Goal: Task Accomplishment & Management: Manage account settings

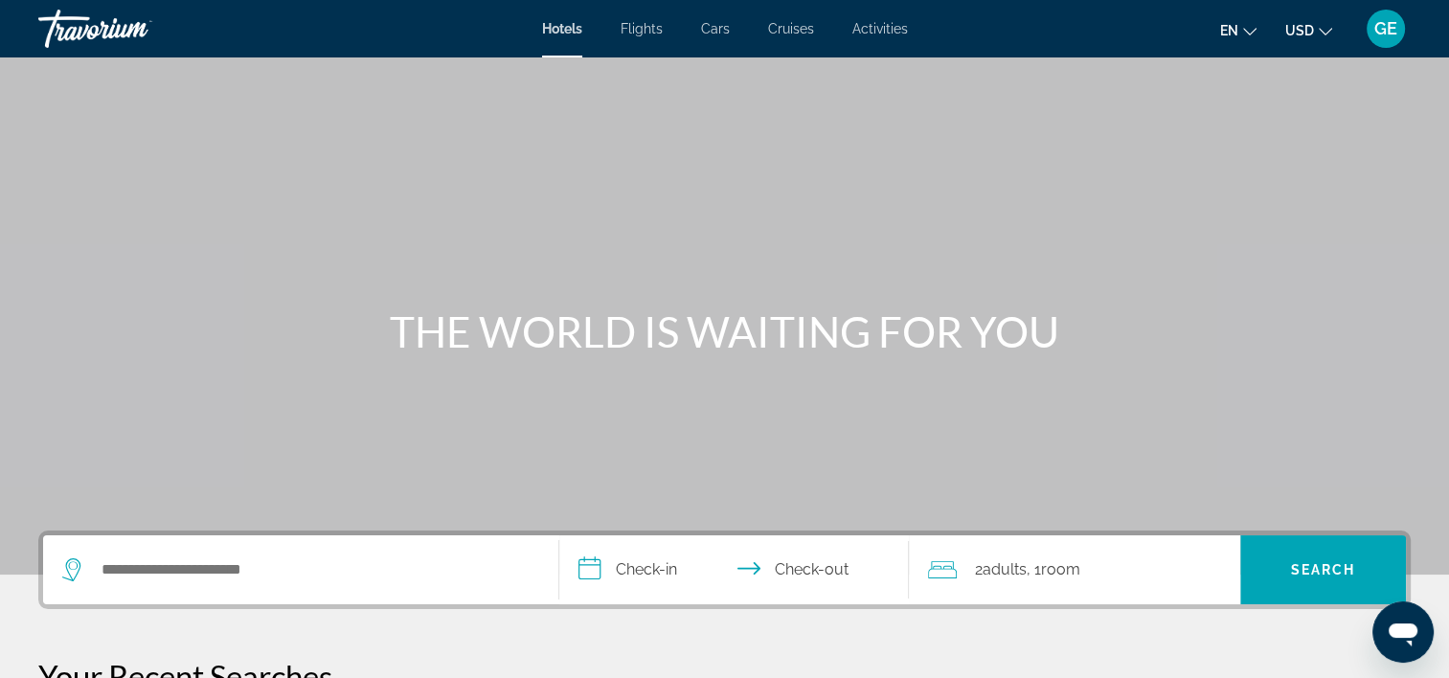
click at [1384, 32] on span "GE" at bounding box center [1385, 28] width 23 height 19
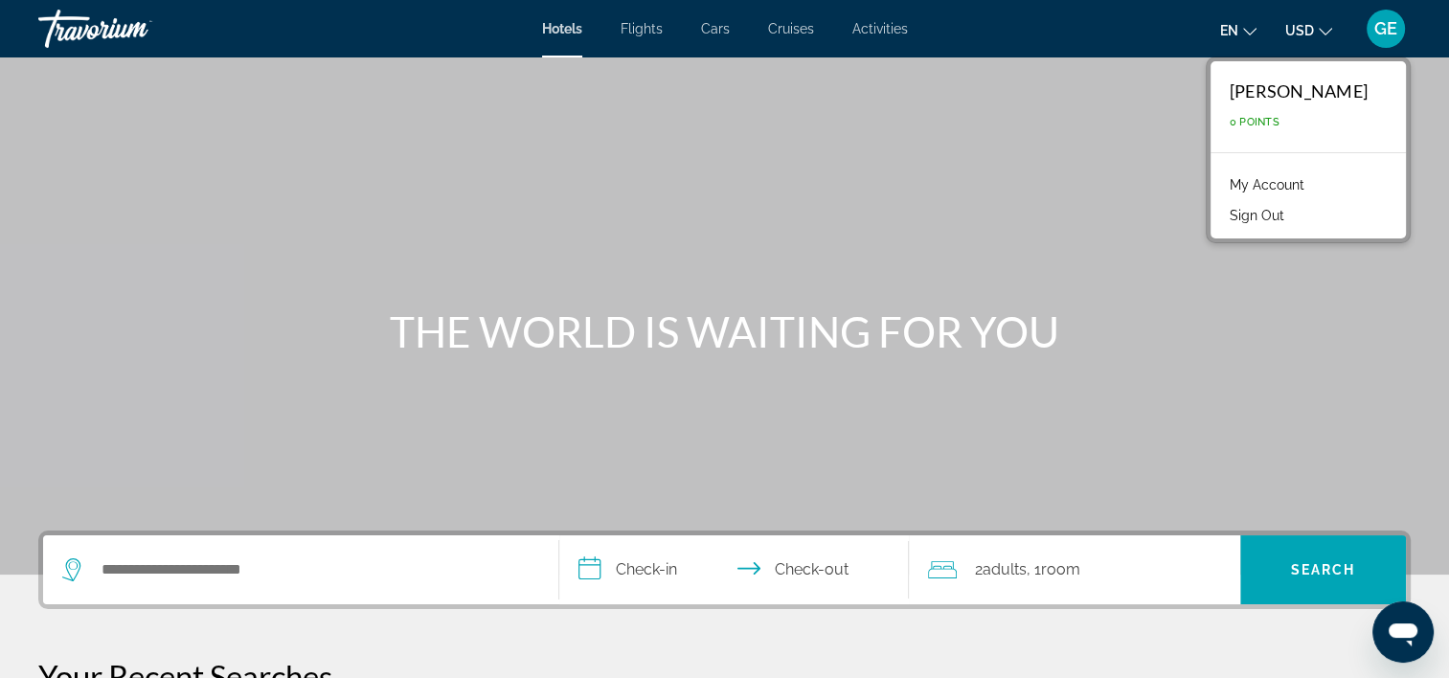
click at [1264, 176] on link "My Account" at bounding box center [1267, 184] width 94 height 25
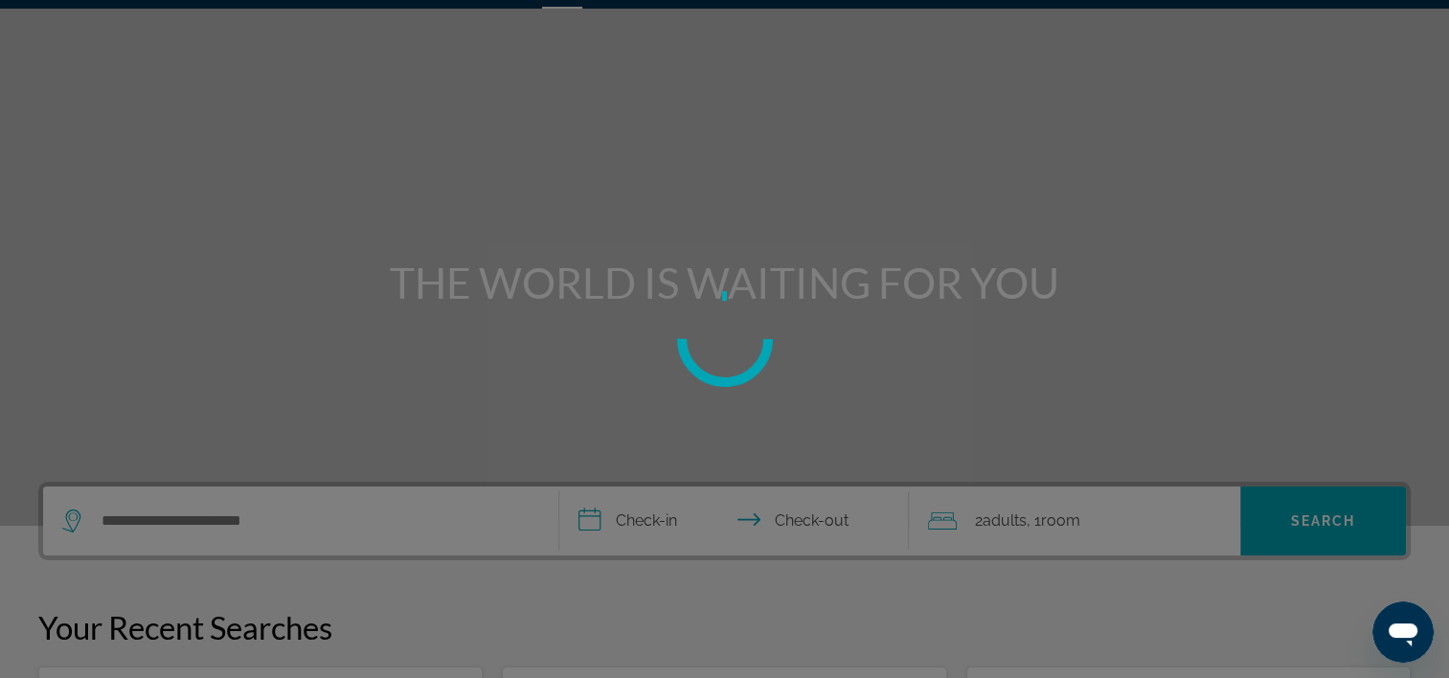
scroll to position [96, 0]
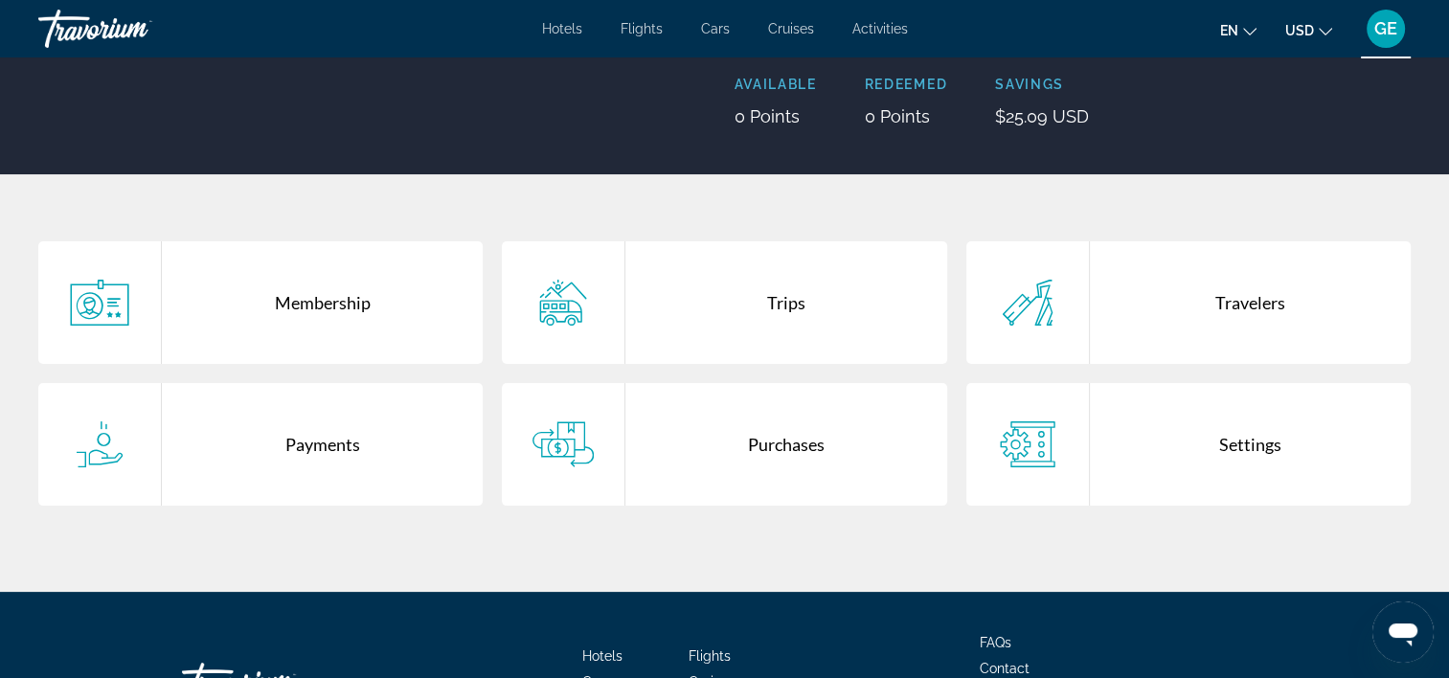
scroll to position [287, 0]
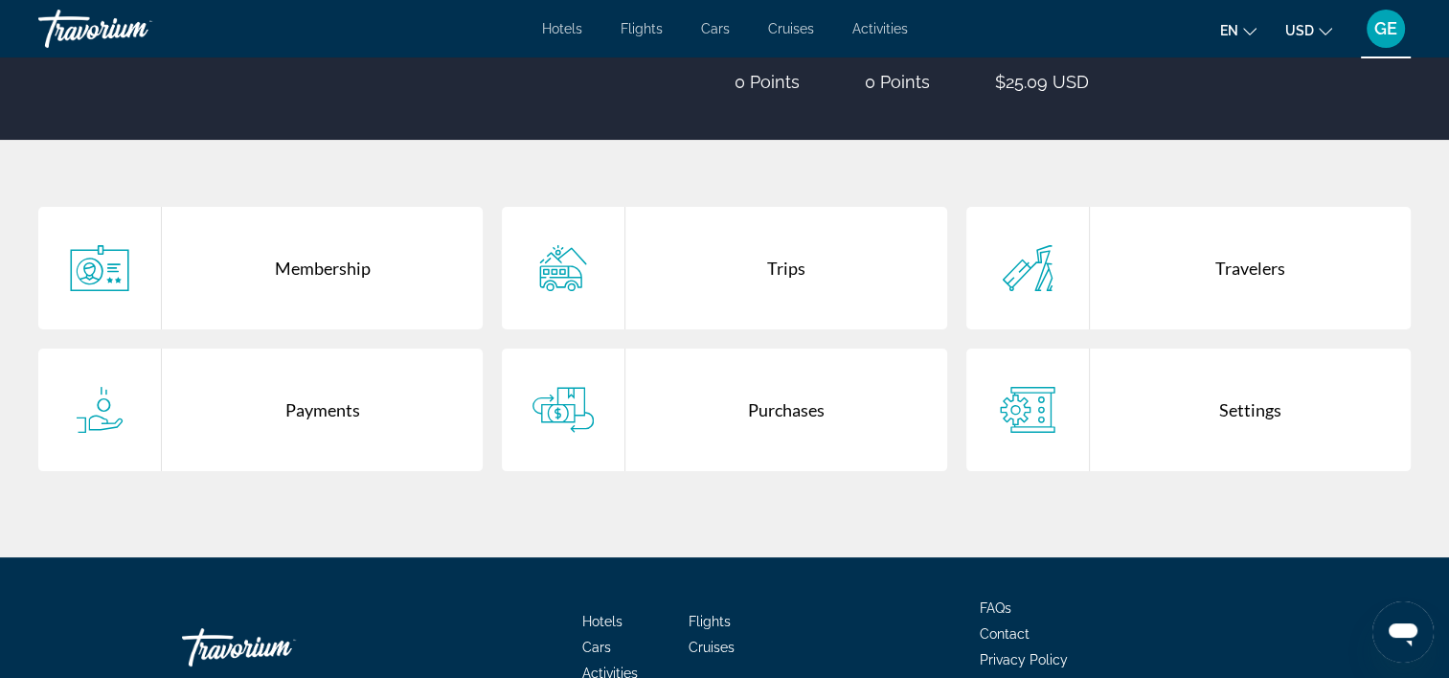
click at [777, 436] on div "Purchases" at bounding box center [785, 410] width 321 height 123
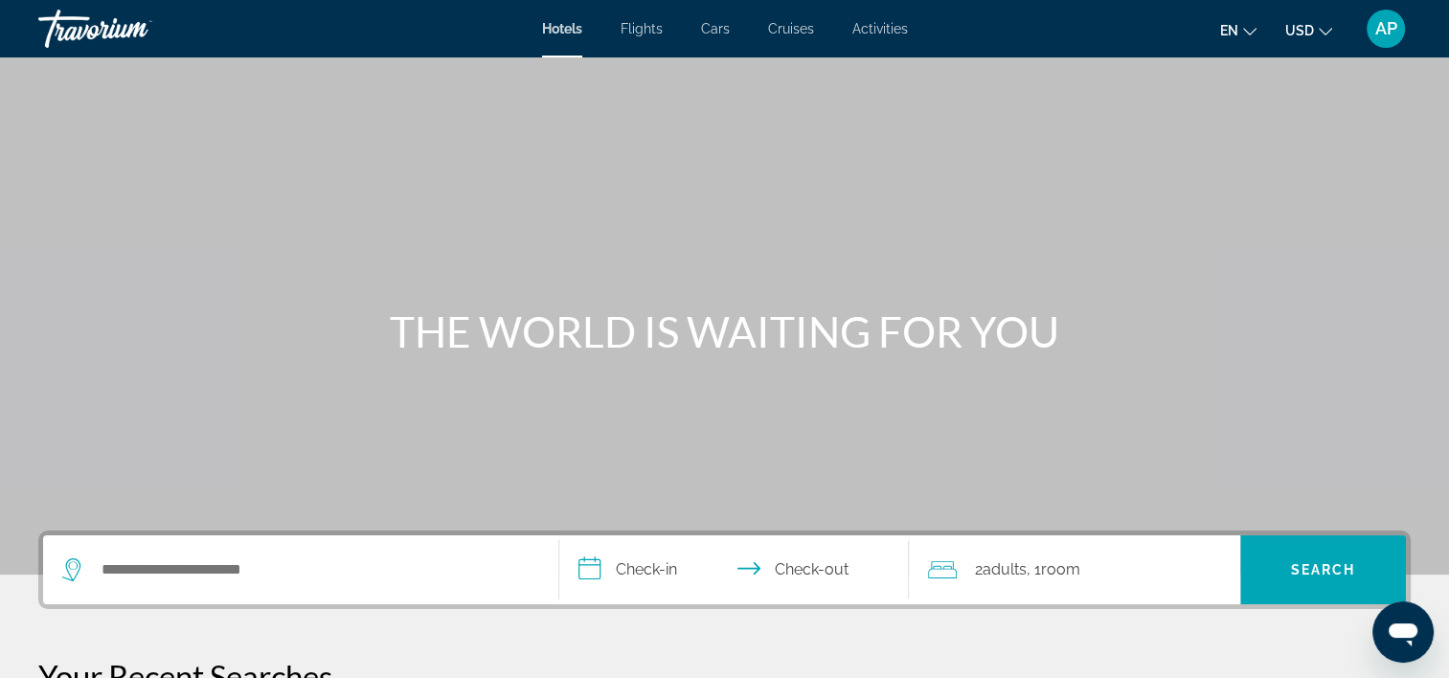
click at [1390, 33] on span "AP" at bounding box center [1386, 28] width 22 height 19
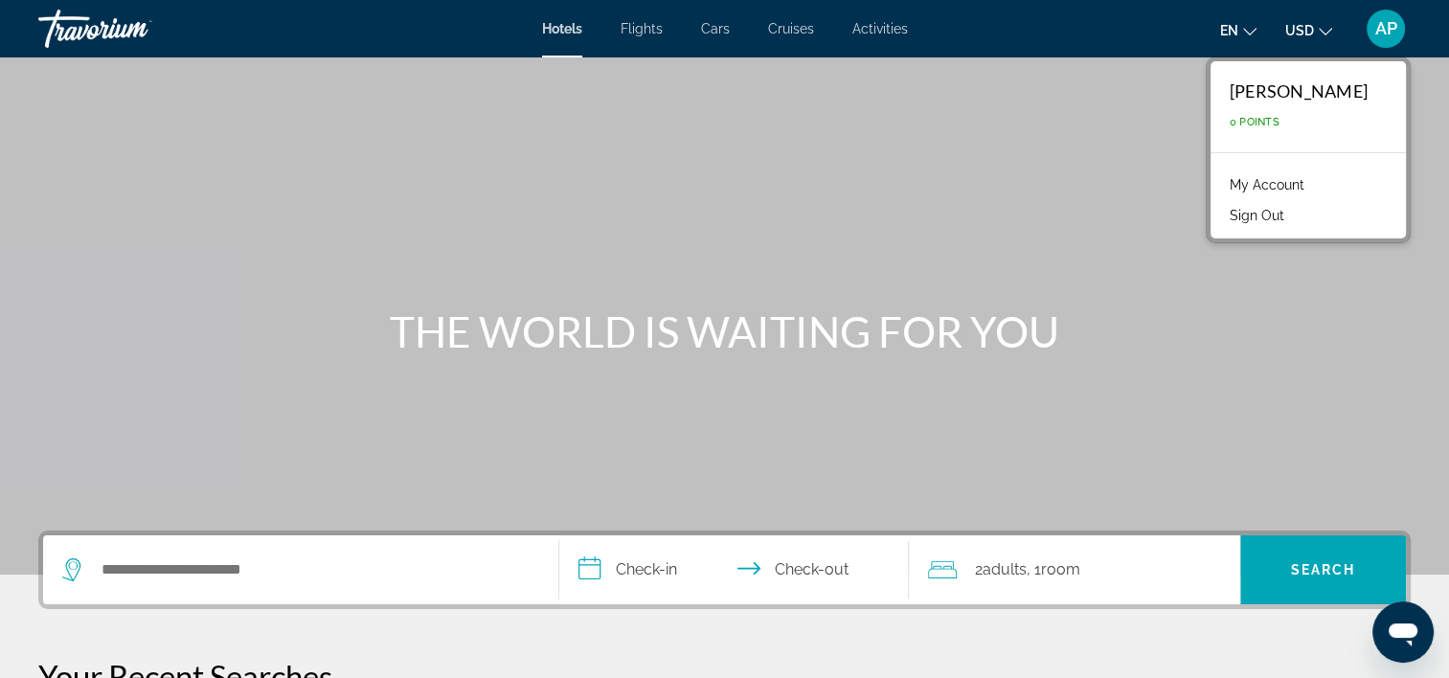
click at [1249, 184] on link "My Account" at bounding box center [1267, 184] width 94 height 25
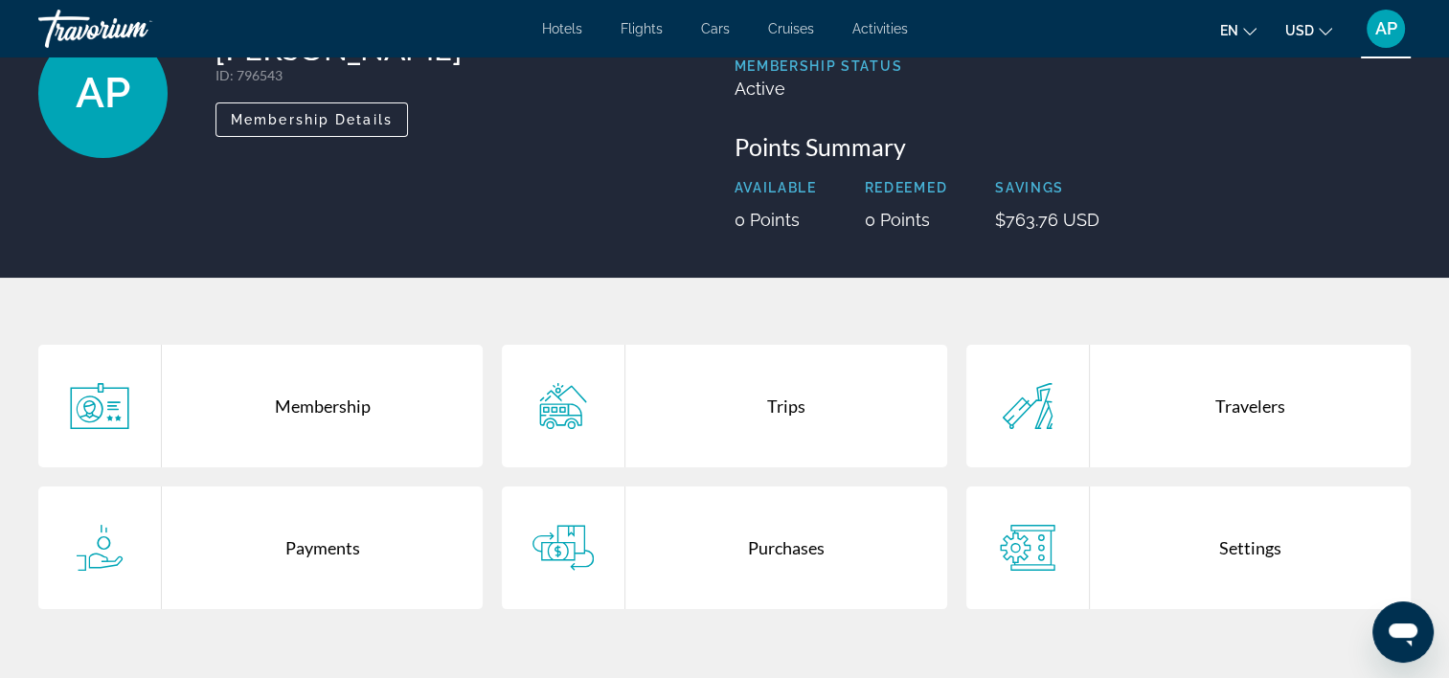
scroll to position [287, 0]
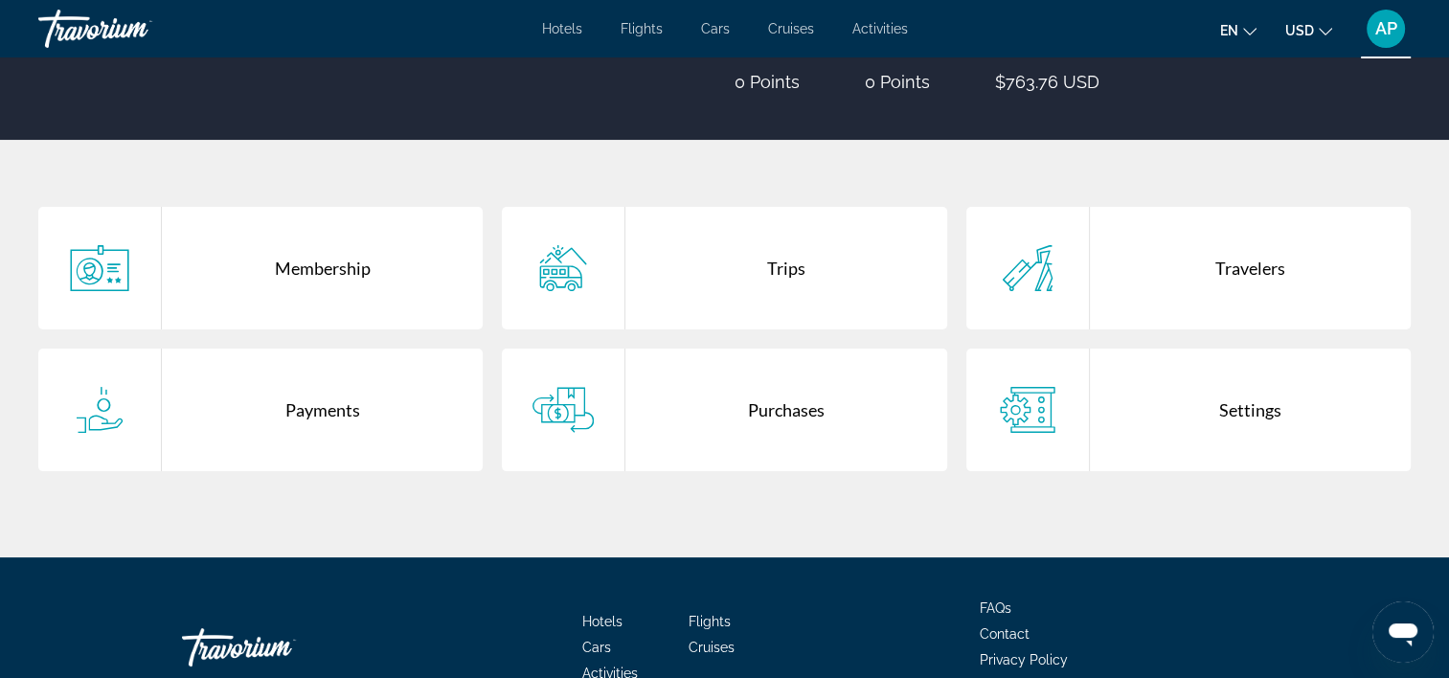
click at [844, 416] on div "Purchases" at bounding box center [785, 410] width 321 height 123
